Goal: Check status: Check status

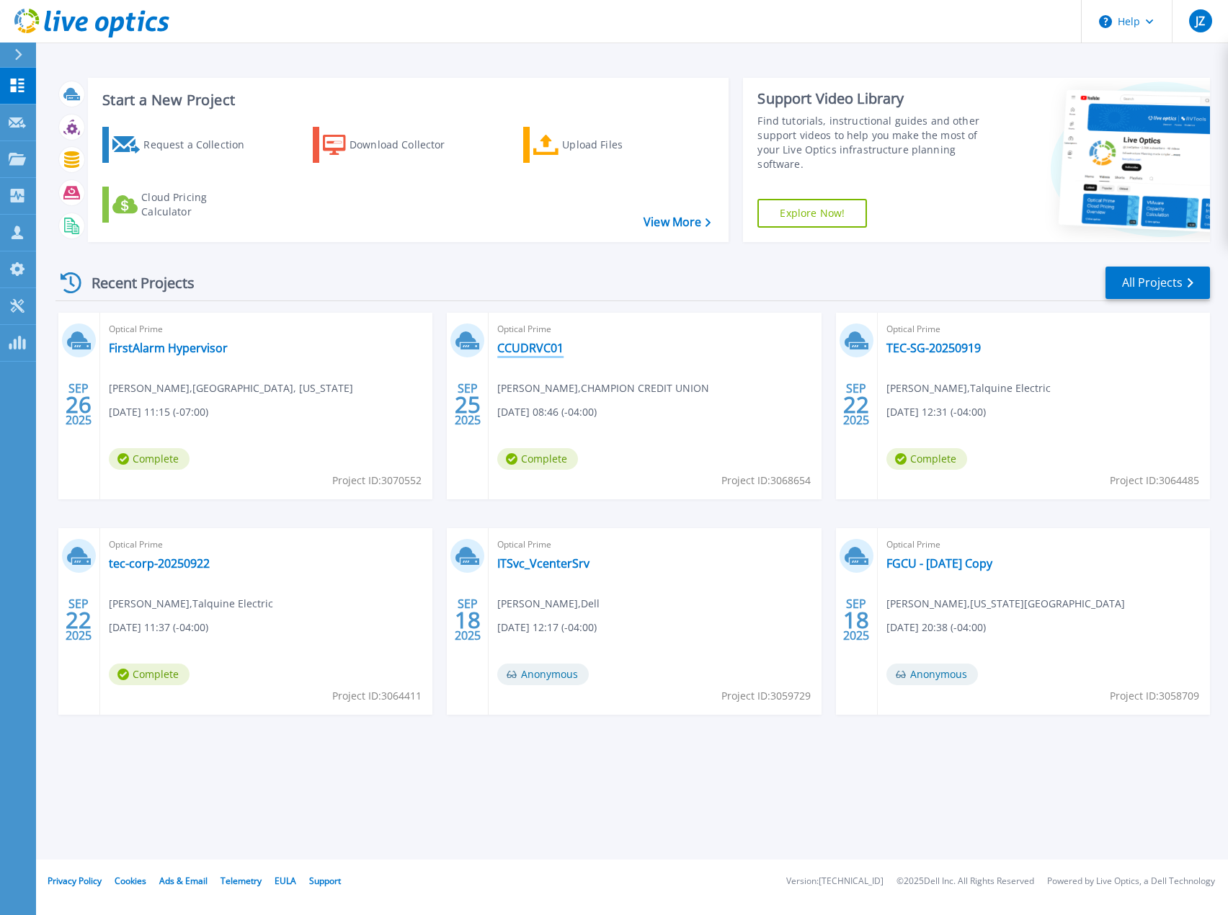
click at [509, 349] on link "CCUDRVC01" at bounding box center [530, 348] width 66 height 14
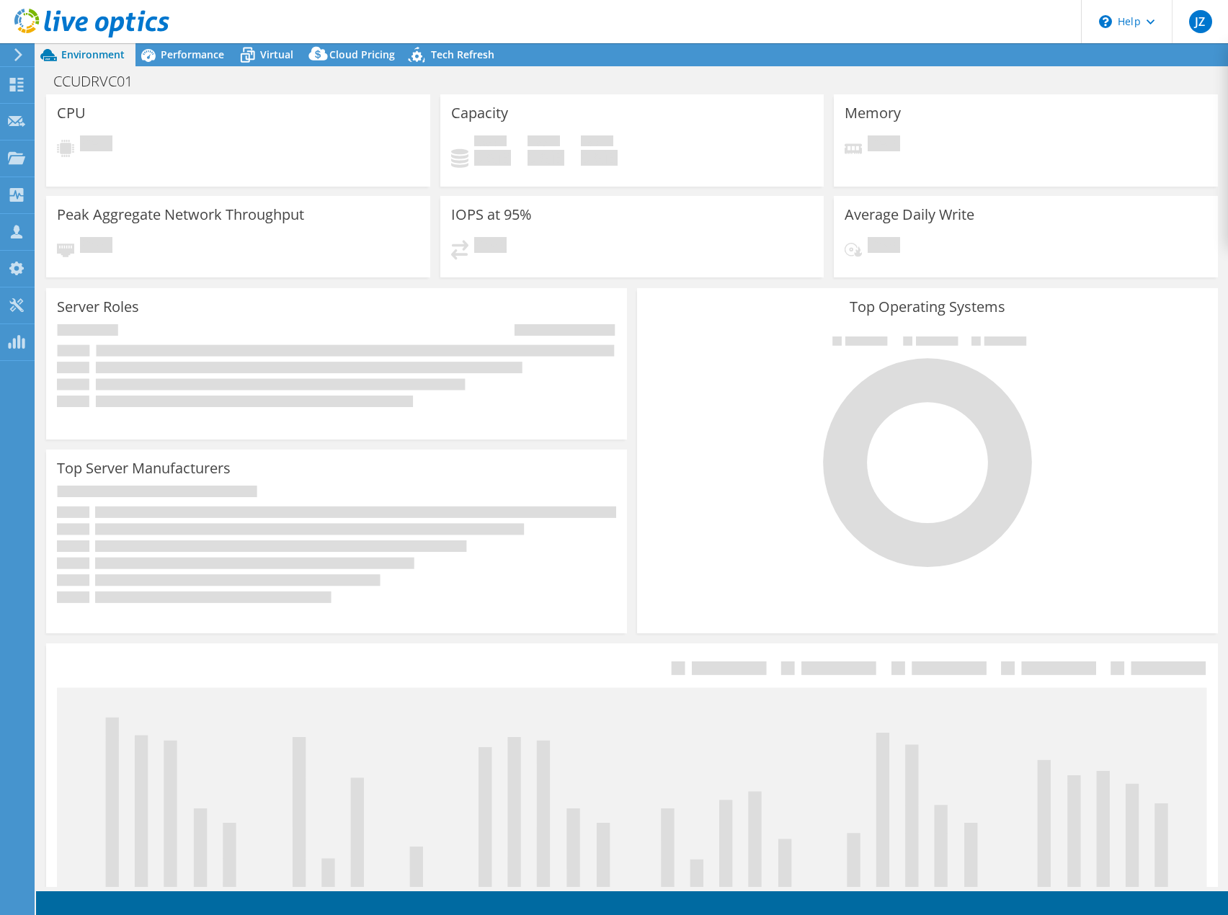
select select "USD"
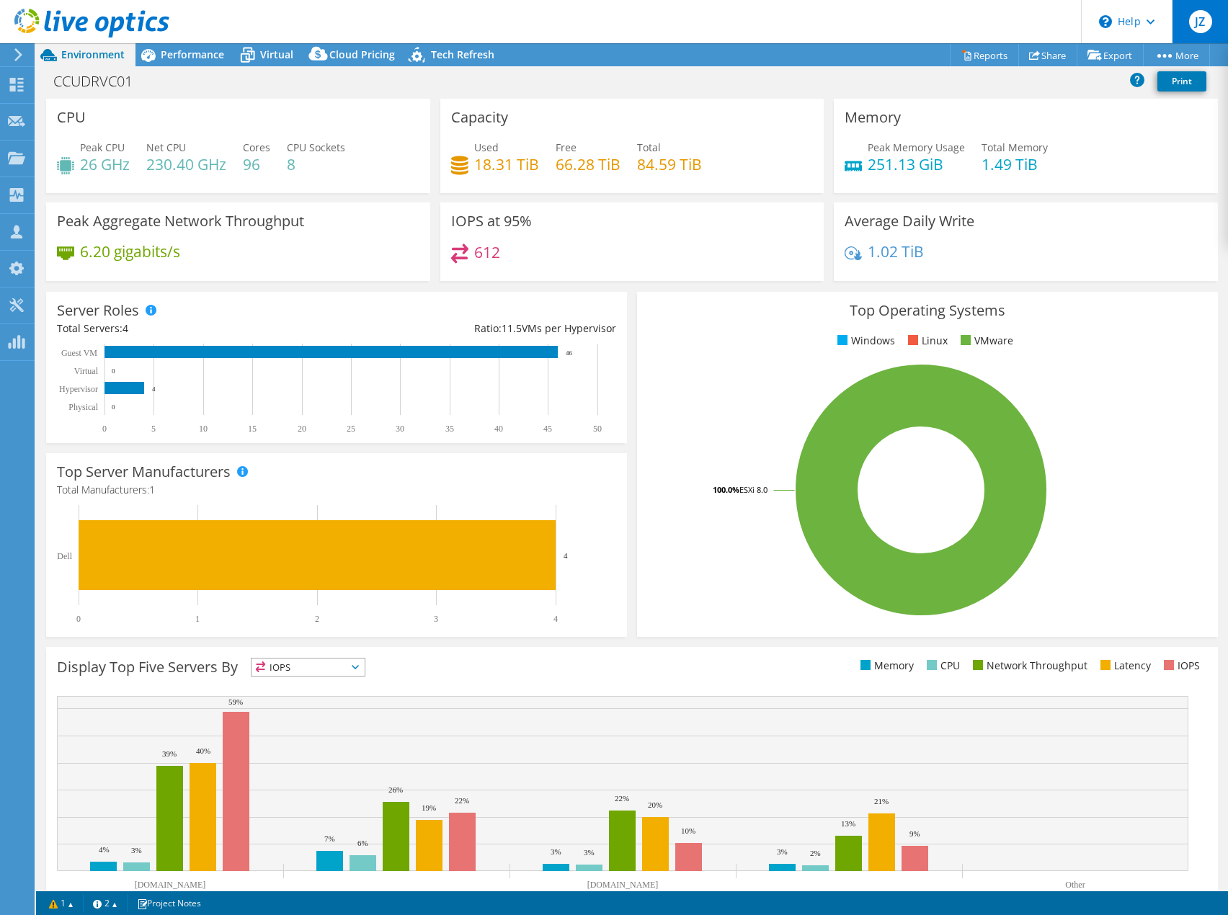
click at [1208, 27] on span "JZ" at bounding box center [1200, 21] width 23 height 23
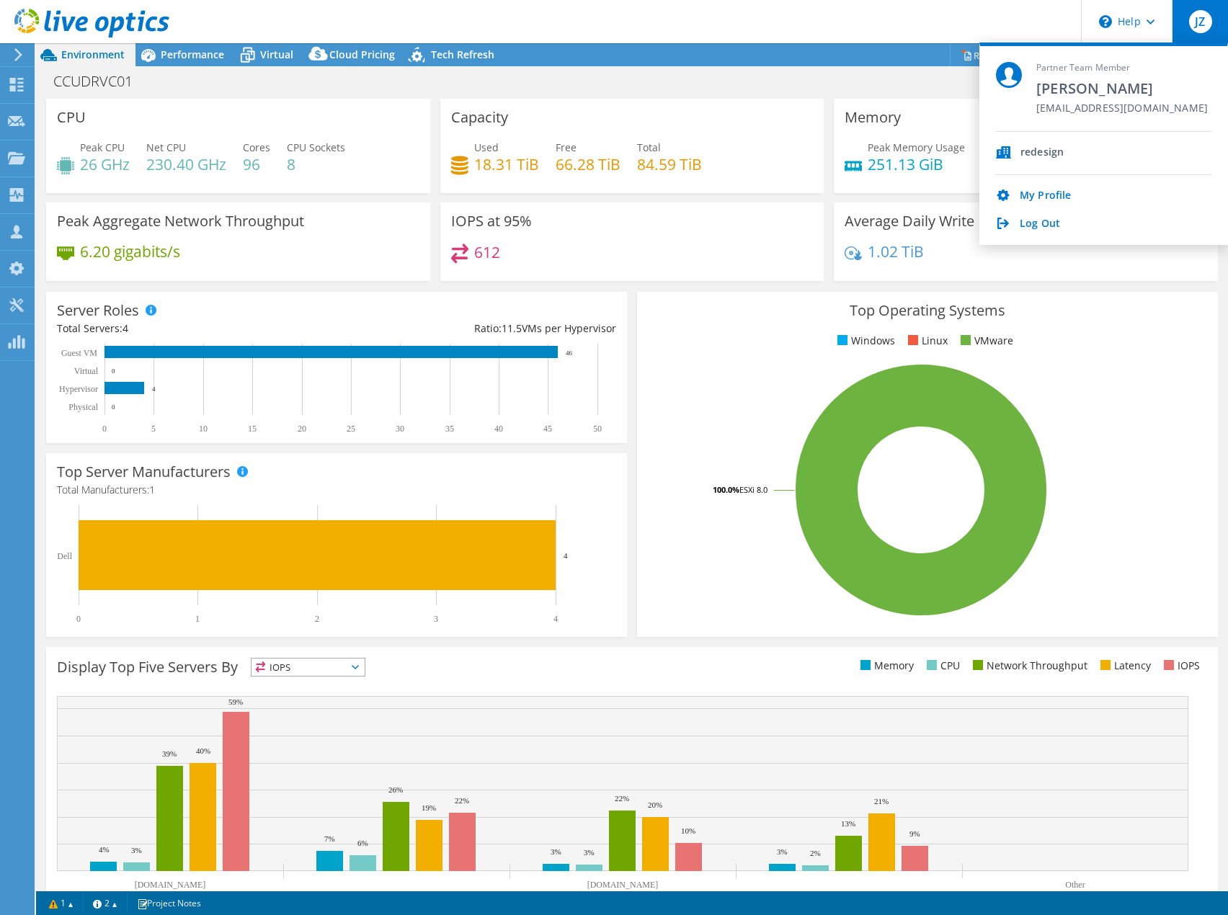
click at [777, 33] on header "JZ Partner Team Member [PERSON_NAME] [PERSON_NAME][EMAIL_ADDRESS][DOMAIN_NAME] …" at bounding box center [614, 21] width 1228 height 43
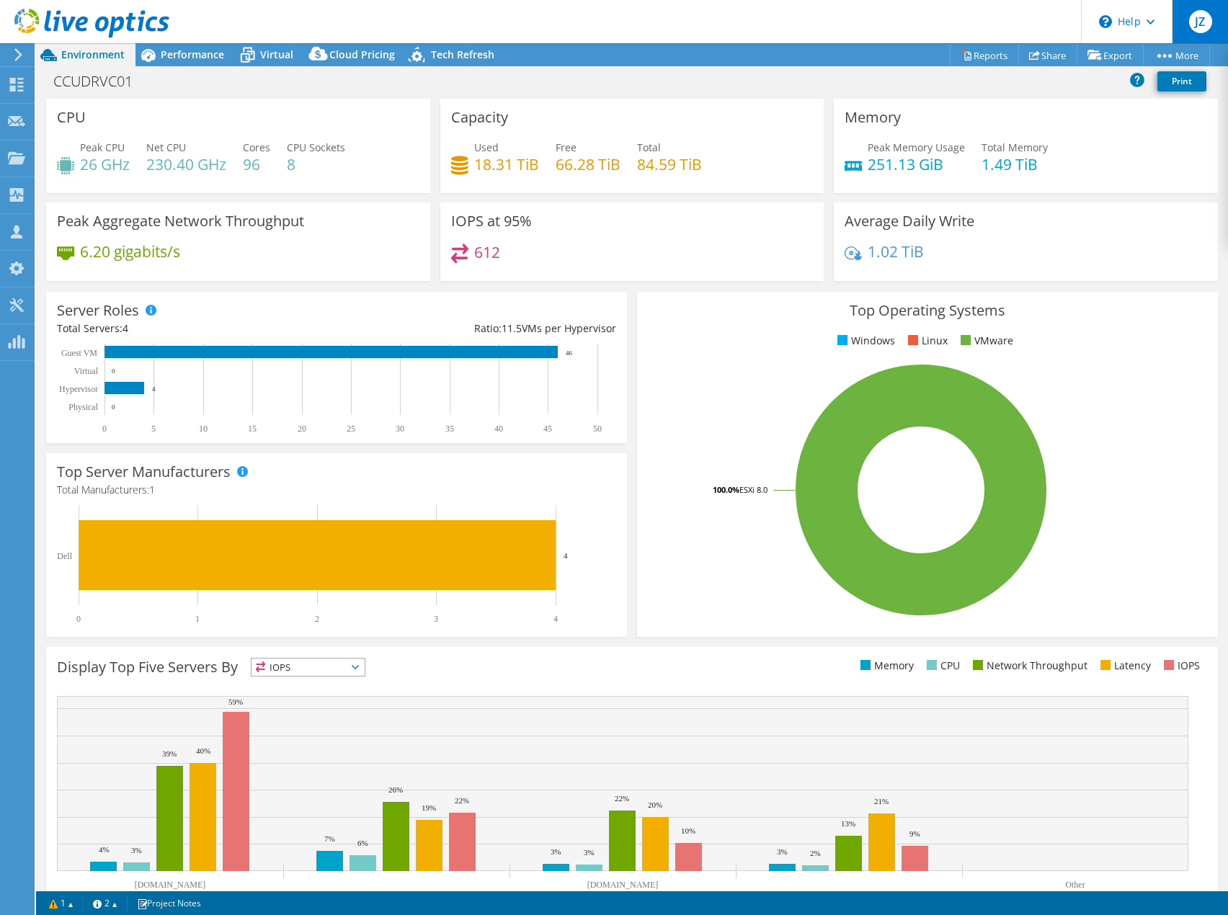
click at [1188, 29] on div "JZ" at bounding box center [1199, 21] width 56 height 43
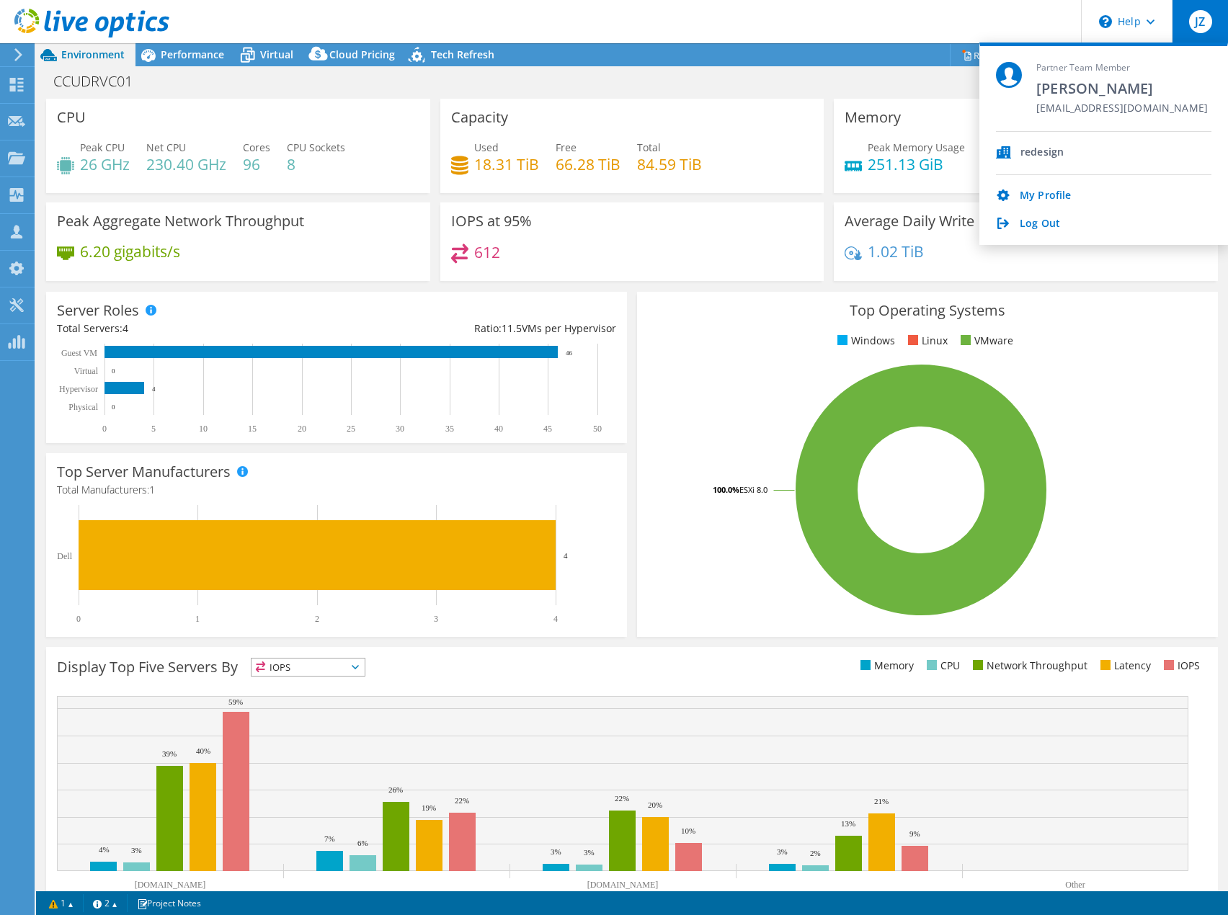
click at [940, 24] on header "JZ Partner Team Member [PERSON_NAME] [PERSON_NAME][EMAIL_ADDRESS][DOMAIN_NAME] …" at bounding box center [614, 21] width 1228 height 43
